Goal: Navigation & Orientation: Find specific page/section

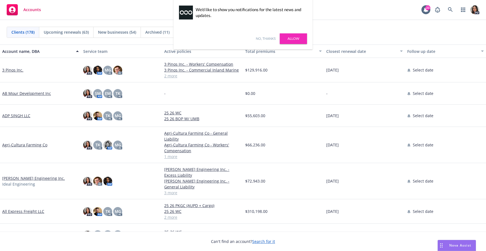
click at [289, 39] on link "Allow" at bounding box center [293, 38] width 27 height 11
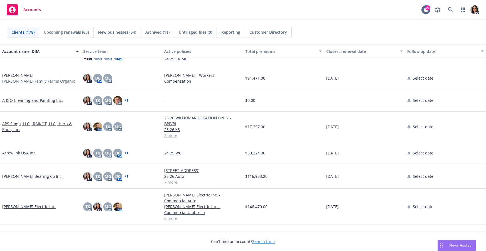
scroll to position [167, 0]
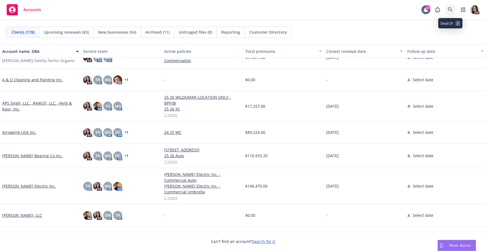
click at [449, 10] on icon at bounding box center [450, 9] width 5 height 5
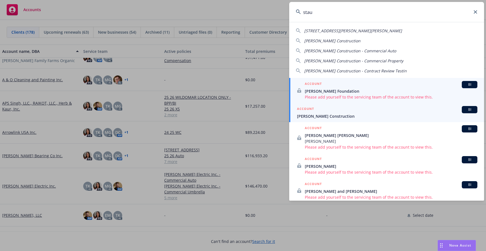
type input "stau"
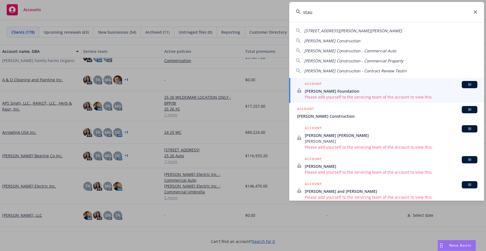
click at [326, 108] on div "ACCOUNT BI" at bounding box center [387, 109] width 180 height 7
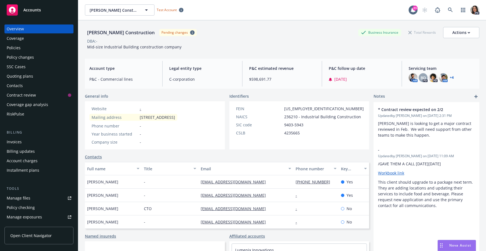
click at [49, 241] on link "Open Client Navigator" at bounding box center [38, 236] width 69 height 18
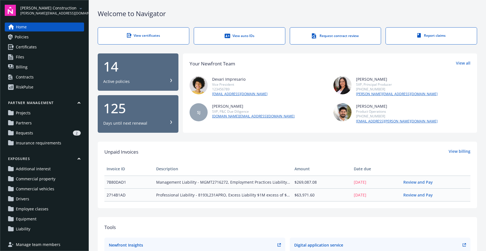
click at [46, 244] on span "Manage team members" at bounding box center [38, 244] width 45 height 9
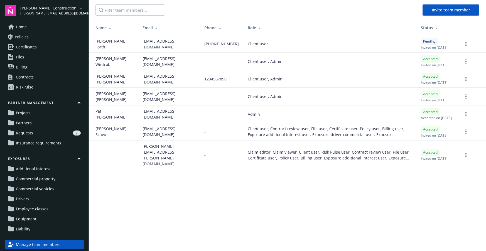
click at [34, 45] on span "Certificates" at bounding box center [26, 47] width 21 height 9
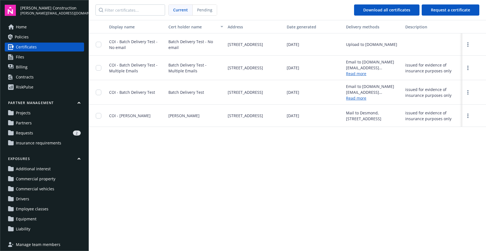
click at [27, 35] on span "Policies" at bounding box center [22, 37] width 14 height 9
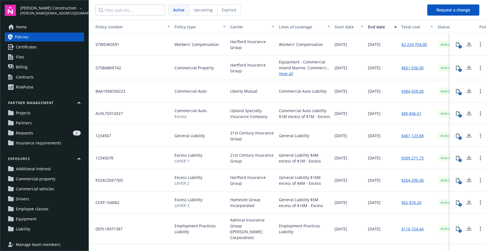
click at [36, 70] on link "Billing" at bounding box center [44, 67] width 79 height 9
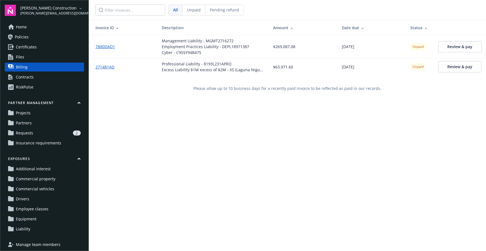
click at [21, 28] on span "Home" at bounding box center [21, 27] width 11 height 9
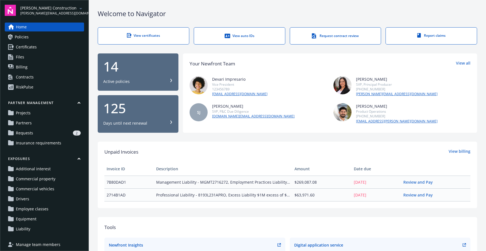
click at [42, 40] on link "Policies" at bounding box center [44, 37] width 79 height 9
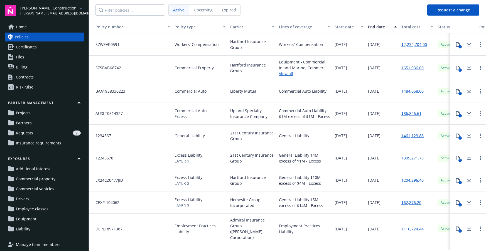
click at [30, 45] on span "Certificates" at bounding box center [26, 47] width 21 height 9
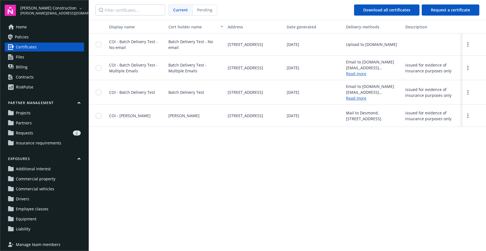
click at [34, 58] on link "Files" at bounding box center [44, 57] width 79 height 9
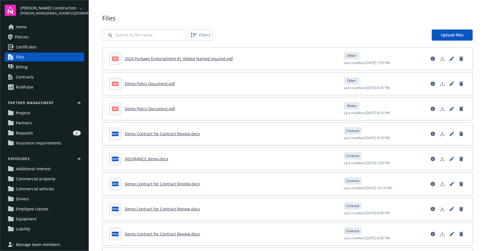
click at [39, 68] on link "Billing" at bounding box center [44, 67] width 79 height 9
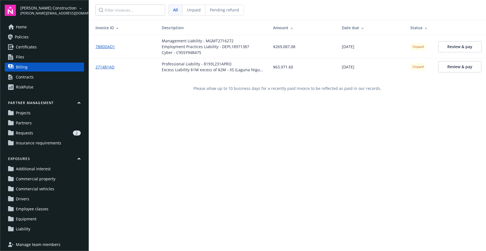
click at [49, 79] on link "Contracts" at bounding box center [44, 77] width 79 height 9
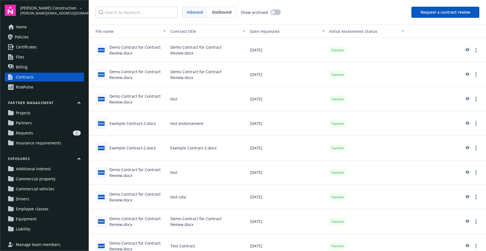
click at [467, 50] on icon "preview" at bounding box center [468, 49] width 4 height 3
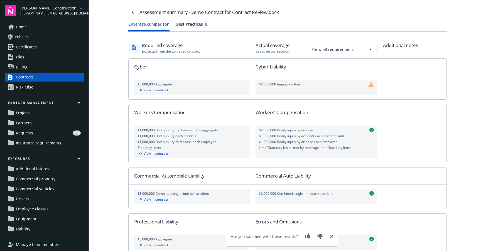
click at [199, 27] on button "Best Practices 8" at bounding box center [192, 26] width 32 height 10
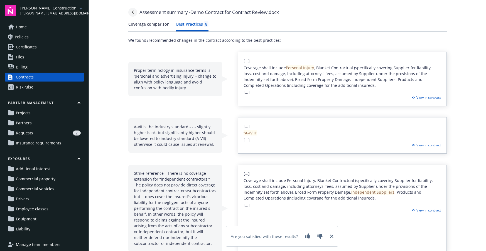
click at [130, 12] on link "Navigate back" at bounding box center [132, 12] width 9 height 9
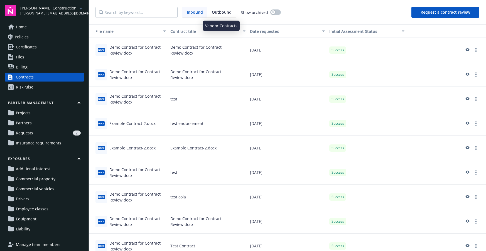
click at [224, 15] on span "Outbound" at bounding box center [222, 12] width 20 height 6
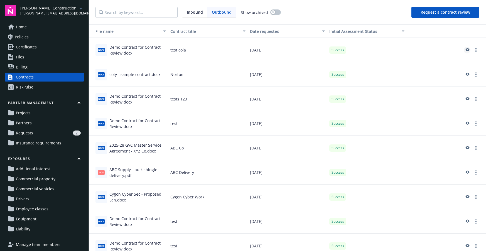
click at [465, 49] on icon "preview" at bounding box center [467, 50] width 5 height 4
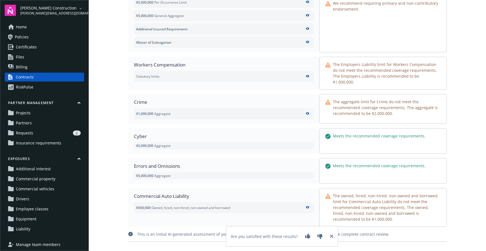
scroll to position [130, 0]
click at [30, 91] on div "RiskPulse" at bounding box center [25, 87] width 18 height 9
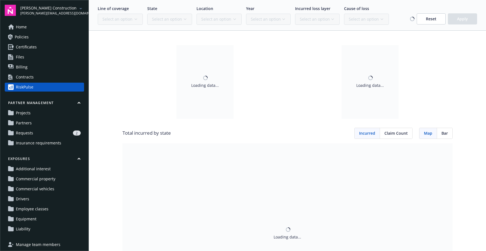
click at [67, 80] on link "Contracts" at bounding box center [44, 77] width 79 height 9
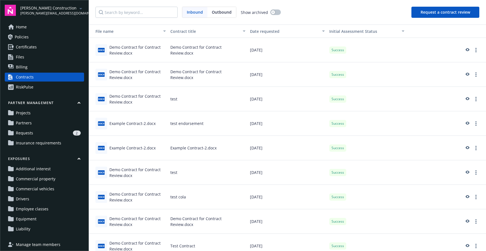
click at [431, 13] on button "Request a contract review" at bounding box center [446, 12] width 68 height 11
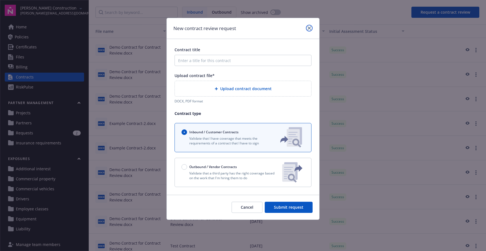
click at [308, 28] on icon "close" at bounding box center [309, 27] width 3 height 3
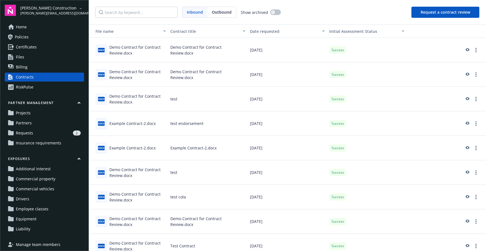
click at [33, 124] on link "Partners" at bounding box center [44, 123] width 79 height 9
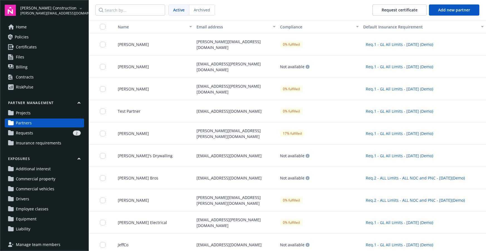
click at [27, 115] on span "Projects" at bounding box center [23, 113] width 15 height 9
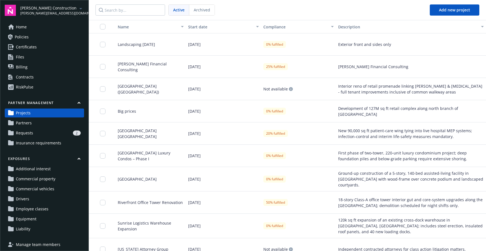
click at [62, 146] on link "Insurance requirements" at bounding box center [44, 143] width 79 height 9
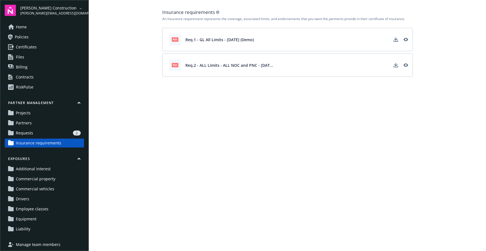
click at [55, 133] on div "2" at bounding box center [57, 133] width 45 height 5
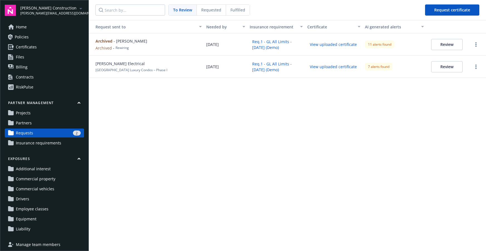
click at [59, 90] on link "RiskPulse" at bounding box center [44, 87] width 79 height 9
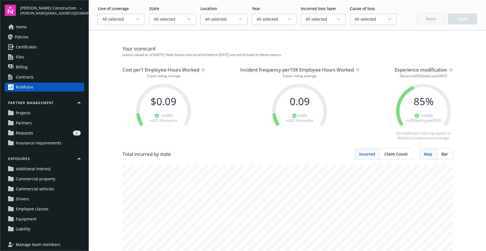
click at [122, 18] on span "All selected" at bounding box center [118, 19] width 33 height 6
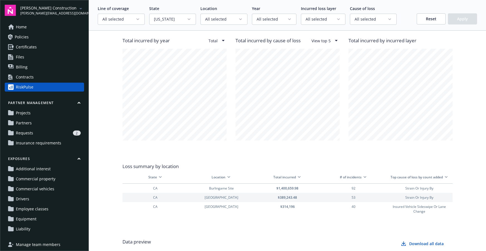
scroll to position [584, 0]
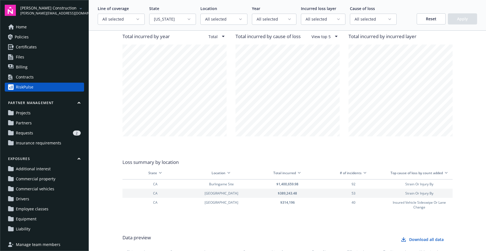
click at [51, 27] on link "Home" at bounding box center [44, 27] width 79 height 9
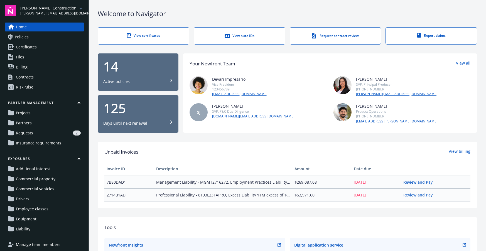
click at [27, 177] on span "Commercial property" at bounding box center [36, 179] width 40 height 9
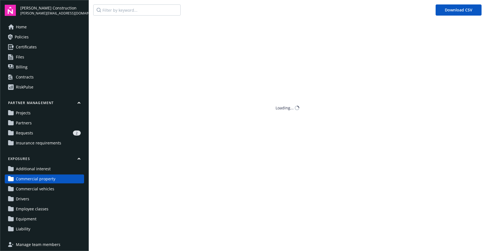
click at [34, 188] on span "Commercial vehicles" at bounding box center [35, 189] width 38 height 9
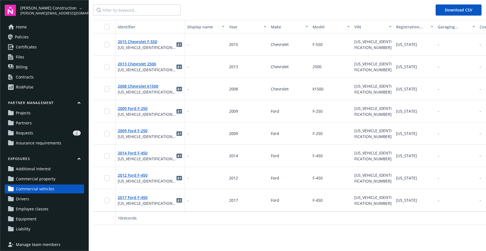
click at [31, 200] on link "Drivers" at bounding box center [44, 199] width 79 height 9
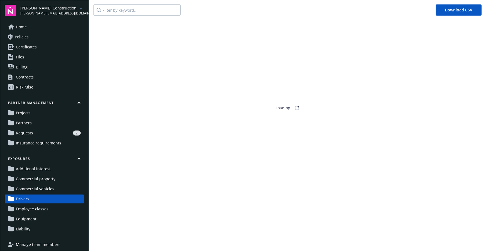
click at [31, 209] on span "Employee classes" at bounding box center [32, 209] width 33 height 9
